Goal: Task Accomplishment & Management: Manage account settings

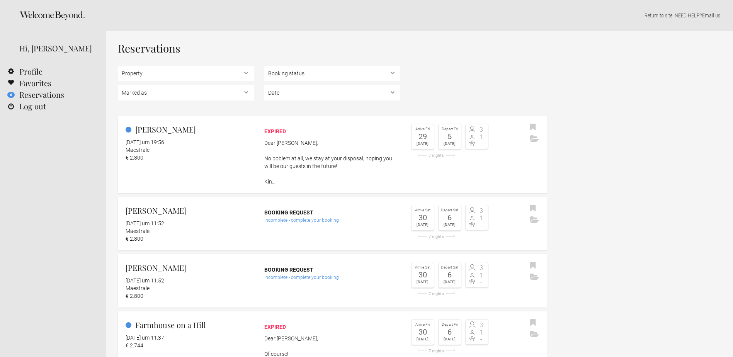
click at [246, 71] on select "Property Villa Gilda , Farmhouse on a Hill , Il Tuffo , Villa Oliveto , Casa Pi…" at bounding box center [186, 73] width 136 height 15
click at [43, 96] on link "6 Reservations" at bounding box center [53, 95] width 106 height 12
click at [38, 108] on link "Log out" at bounding box center [53, 106] width 106 height 12
